Goal: Book appointment/travel/reservation

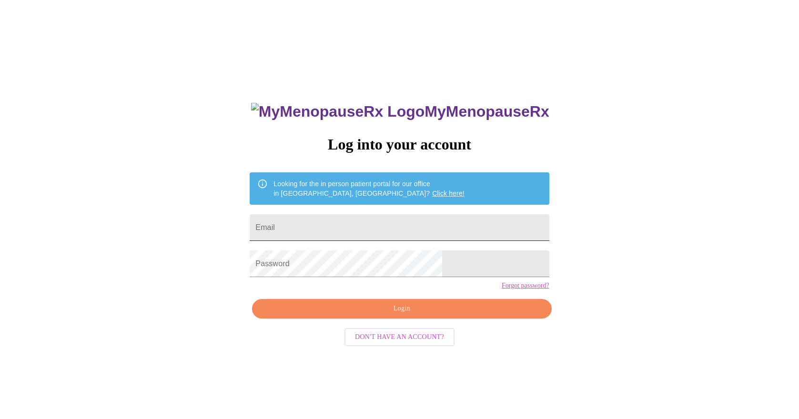
click at [321, 224] on input "Email" at bounding box center [399, 227] width 299 height 27
type input "[EMAIL_ADDRESS][DOMAIN_NAME]"
click at [397, 315] on span "Login" at bounding box center [401, 309] width 277 height 12
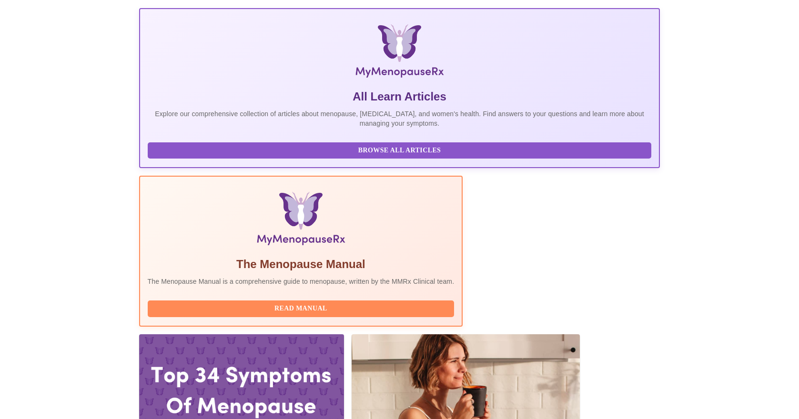
scroll to position [131, 0]
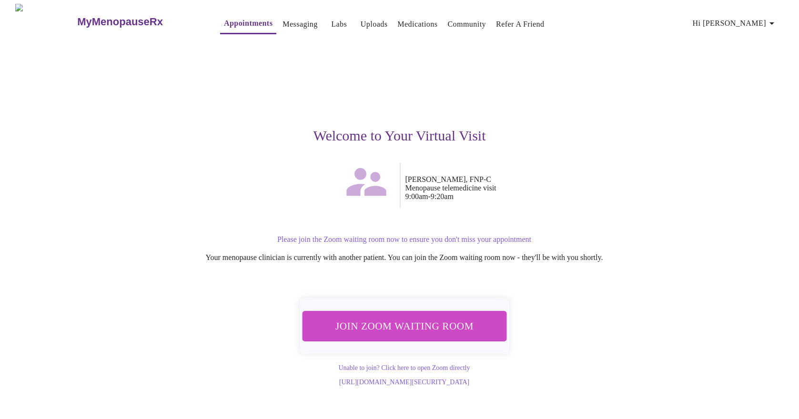
click at [417, 325] on span "Join Zoom Waiting Room" at bounding box center [404, 326] width 183 height 18
